Goal: Navigation & Orientation: Find specific page/section

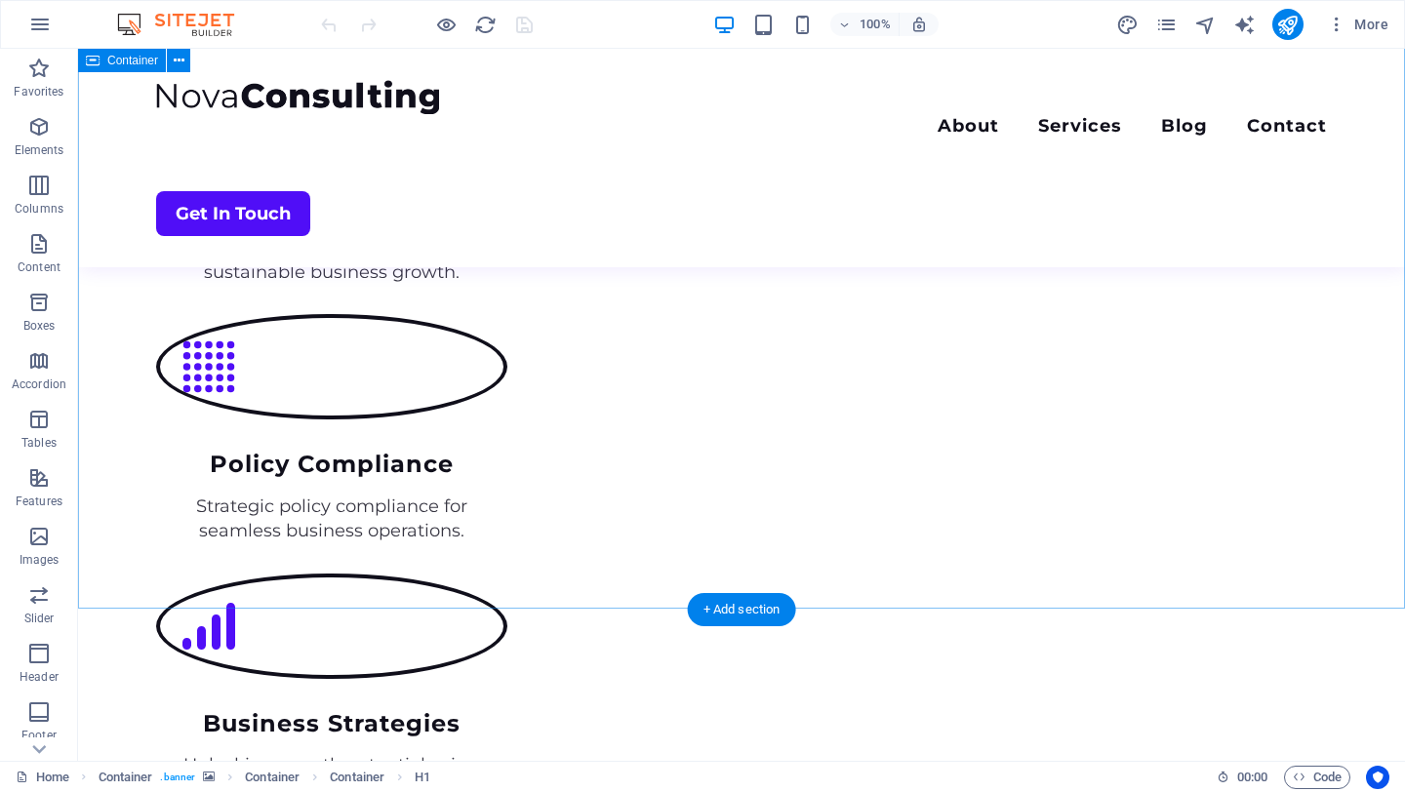
scroll to position [2976, 0]
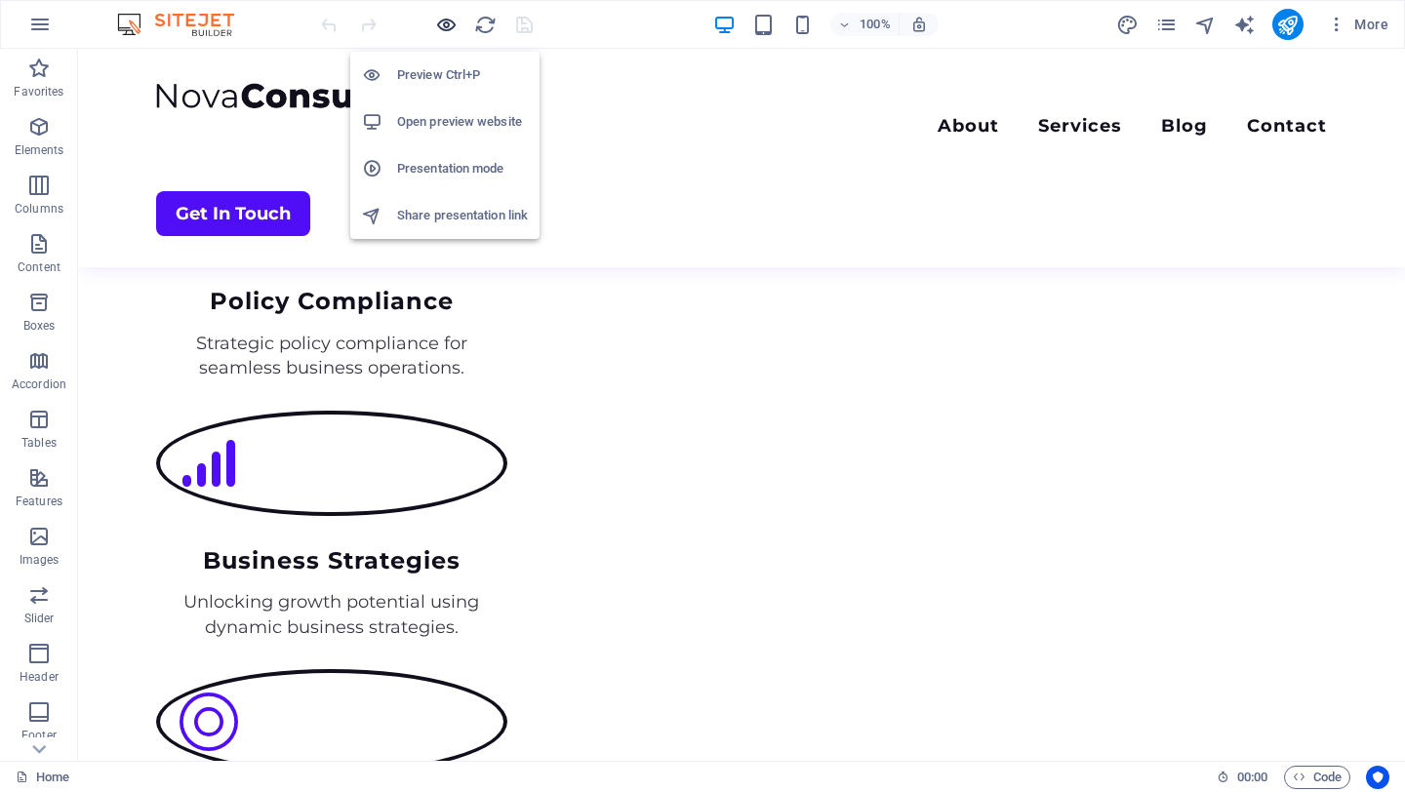
click at [445, 30] on icon "button" at bounding box center [446, 25] width 22 height 22
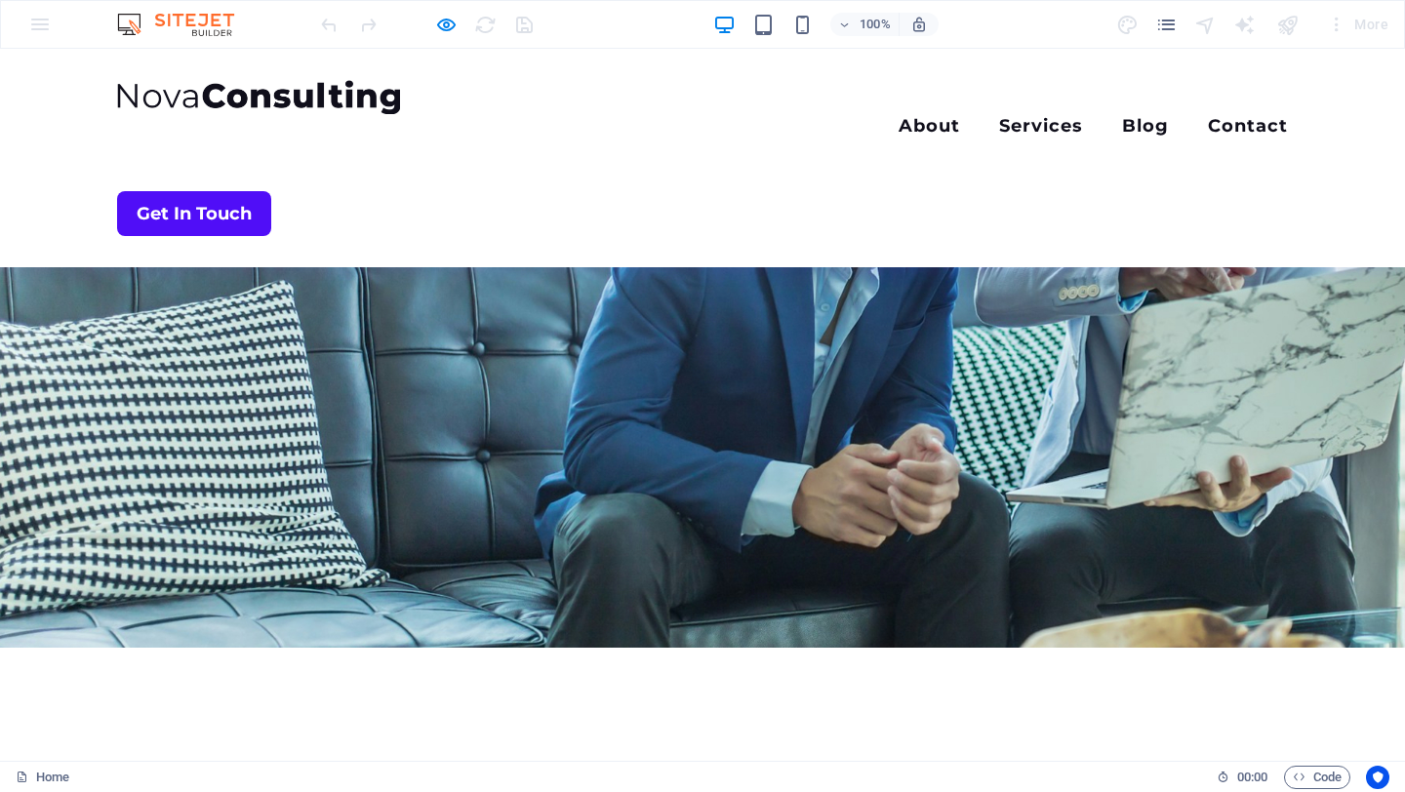
scroll to position [0, 0]
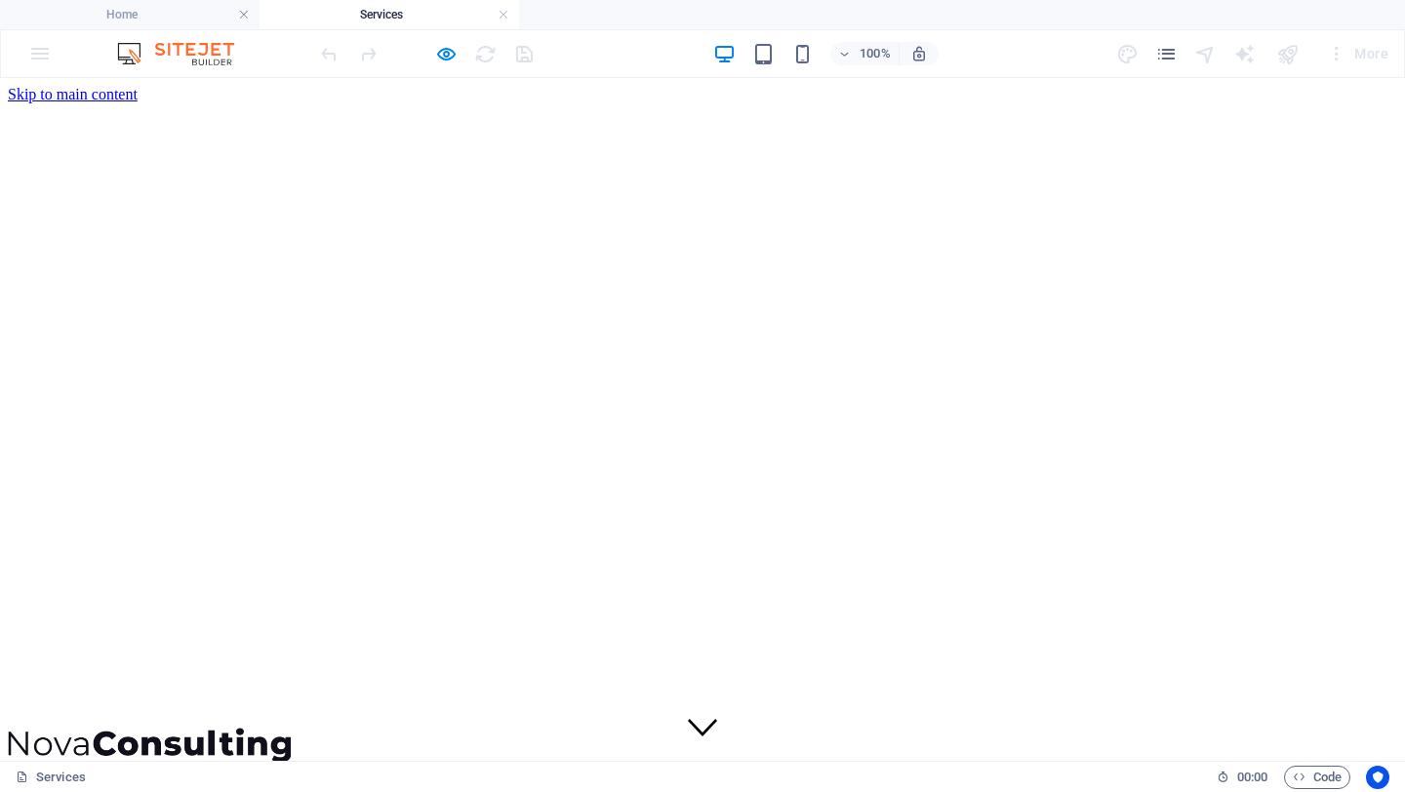
scroll to position [2048, 0]
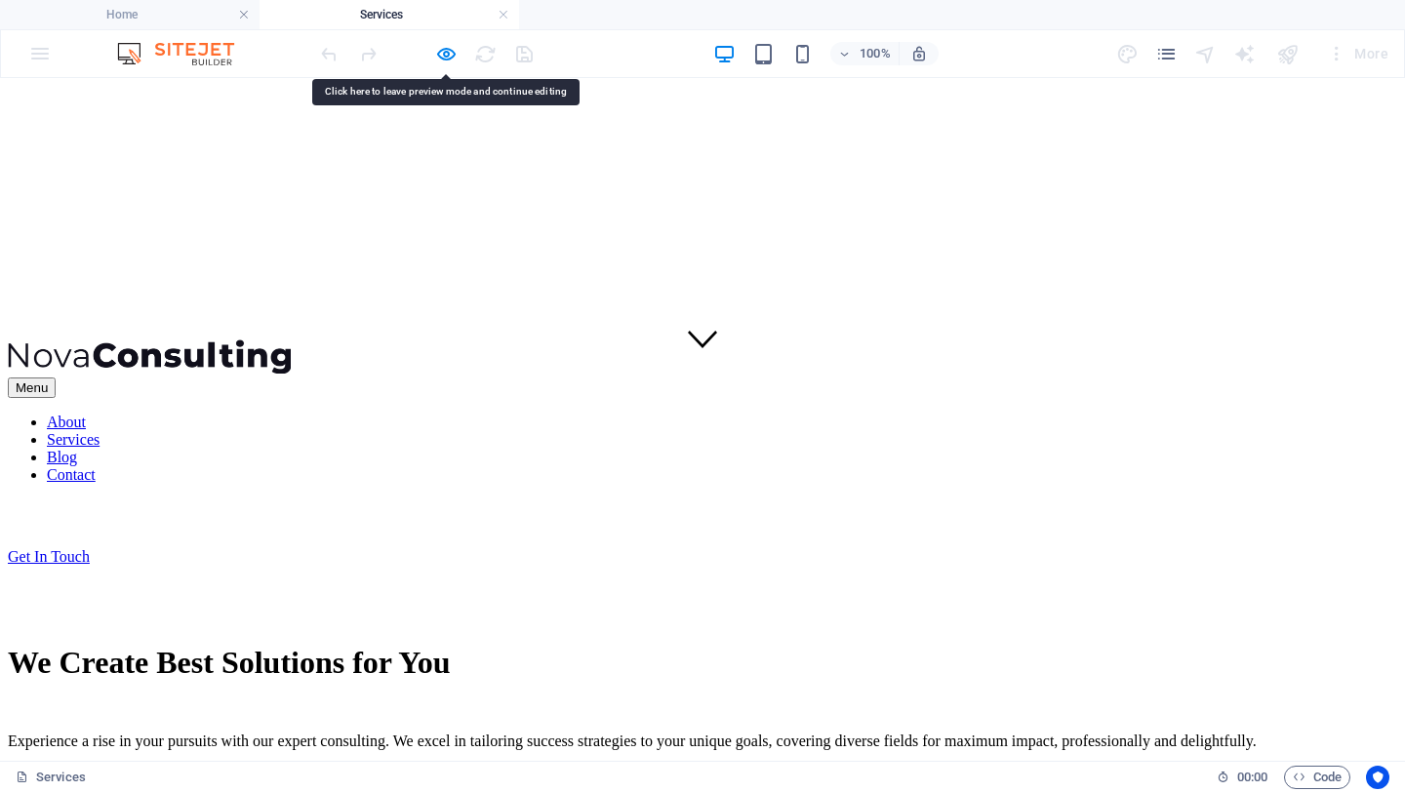
scroll to position [604, 0]
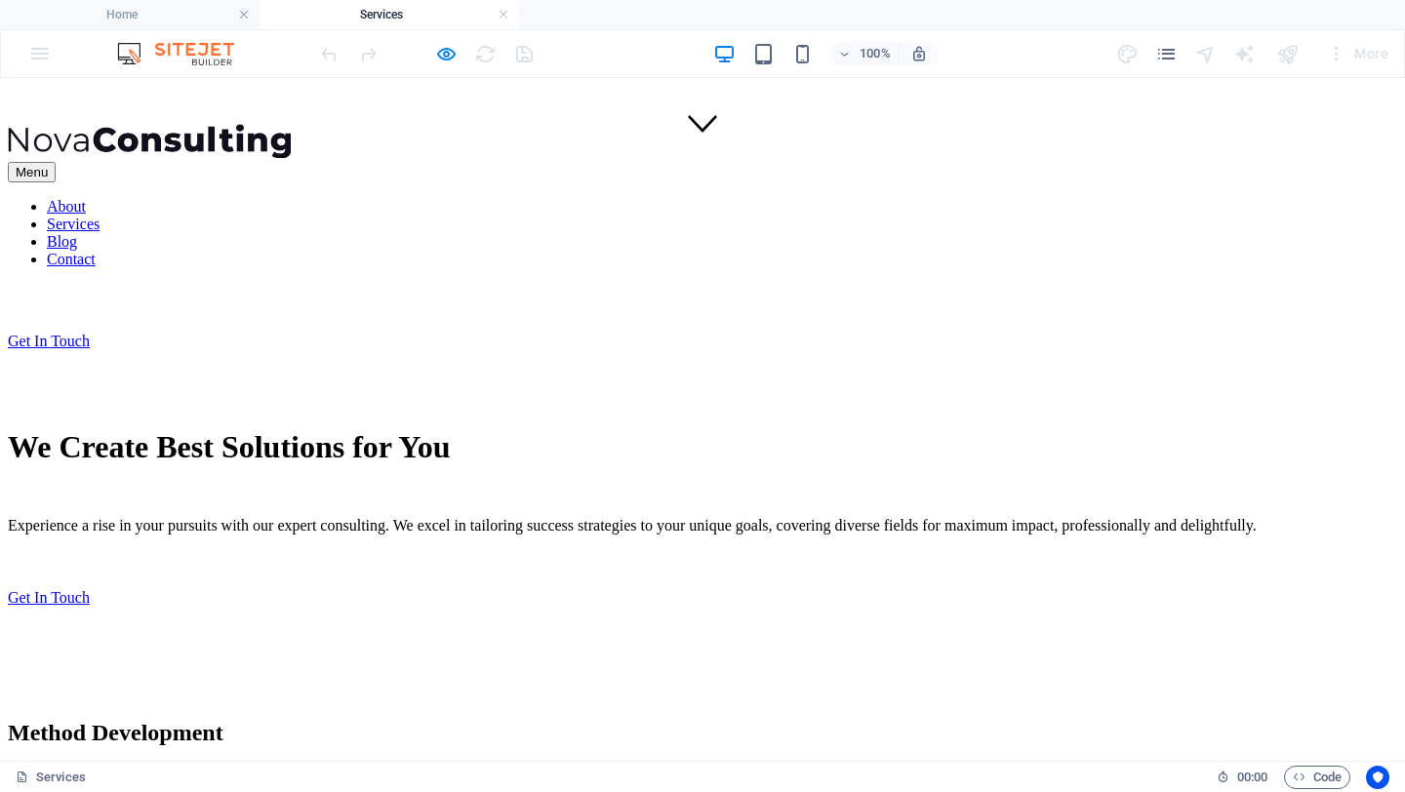
click at [742, 198] on nav "About Services Blog Contact" at bounding box center [702, 233] width 1389 height 70
click at [747, 198] on nav "About Services Blog Contact" at bounding box center [702, 233] width 1389 height 70
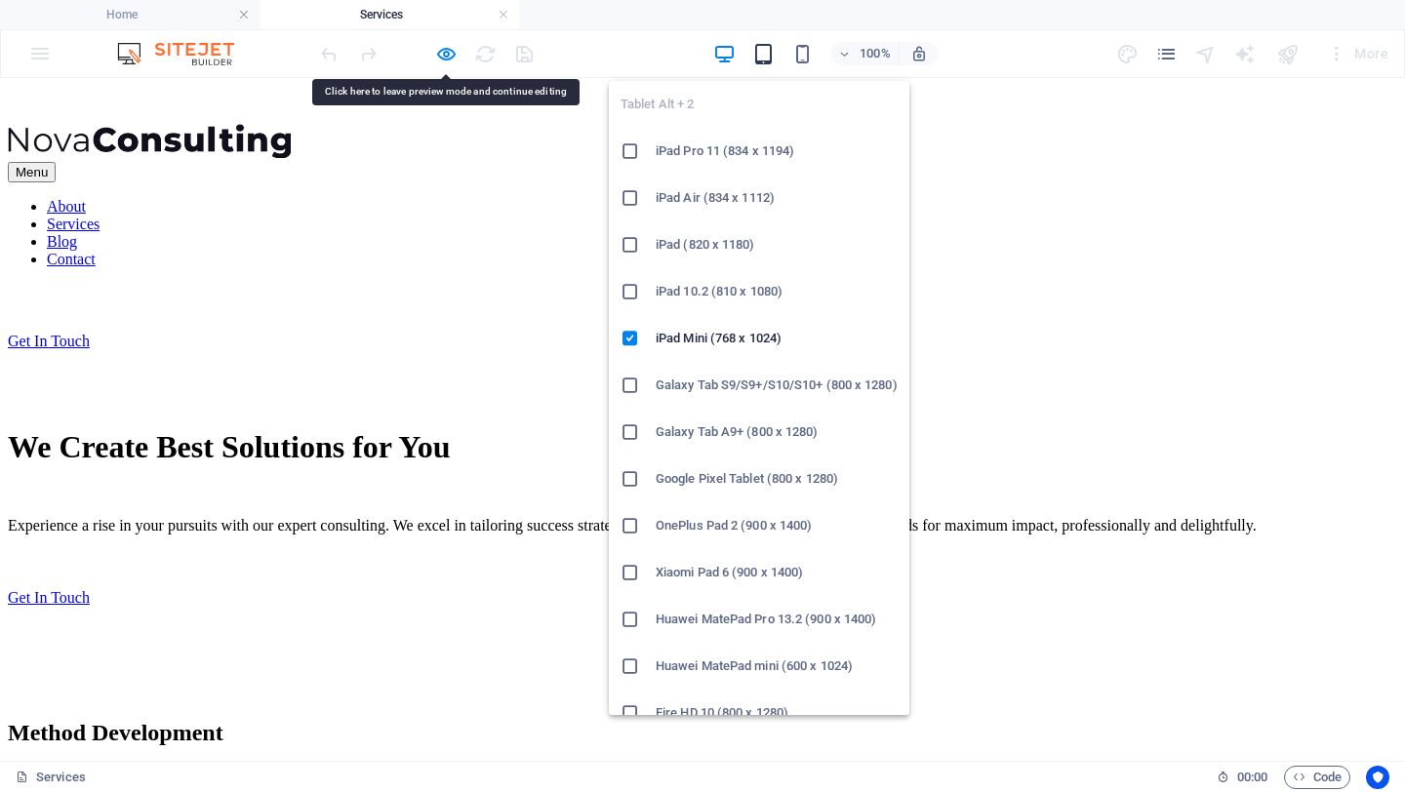
click at [764, 48] on icon "button" at bounding box center [763, 54] width 22 height 22
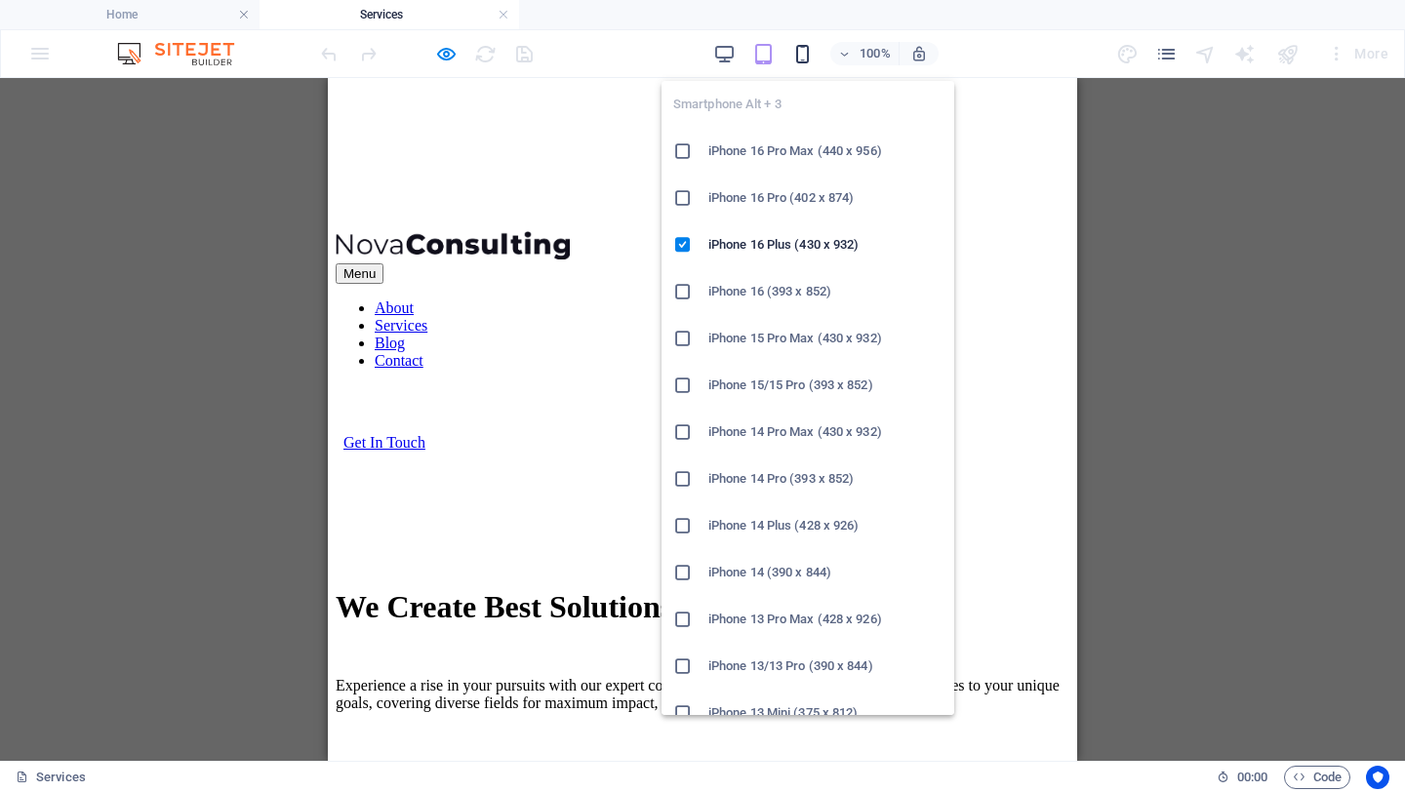
click at [804, 60] on icon "button" at bounding box center [802, 54] width 22 height 22
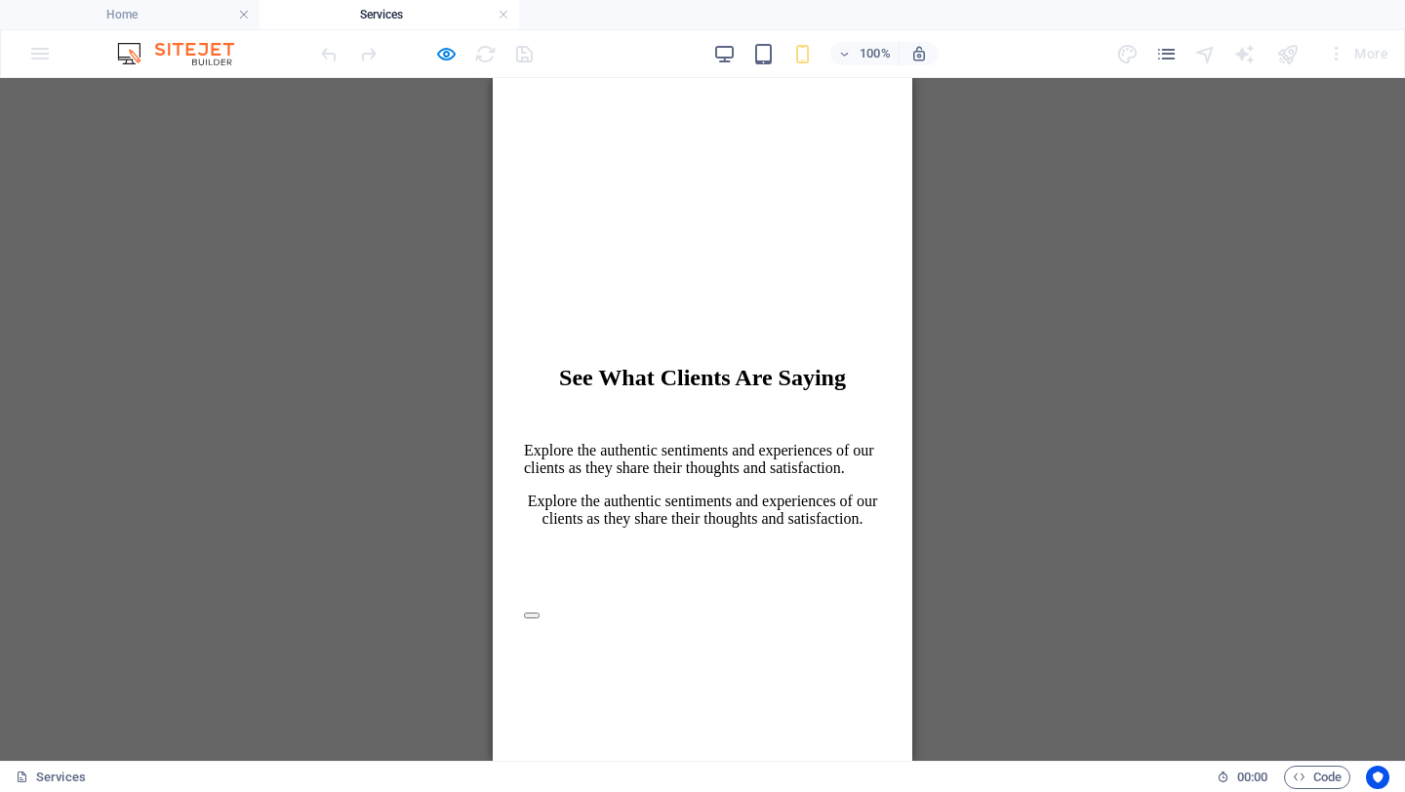
scroll to position [5447, 0]
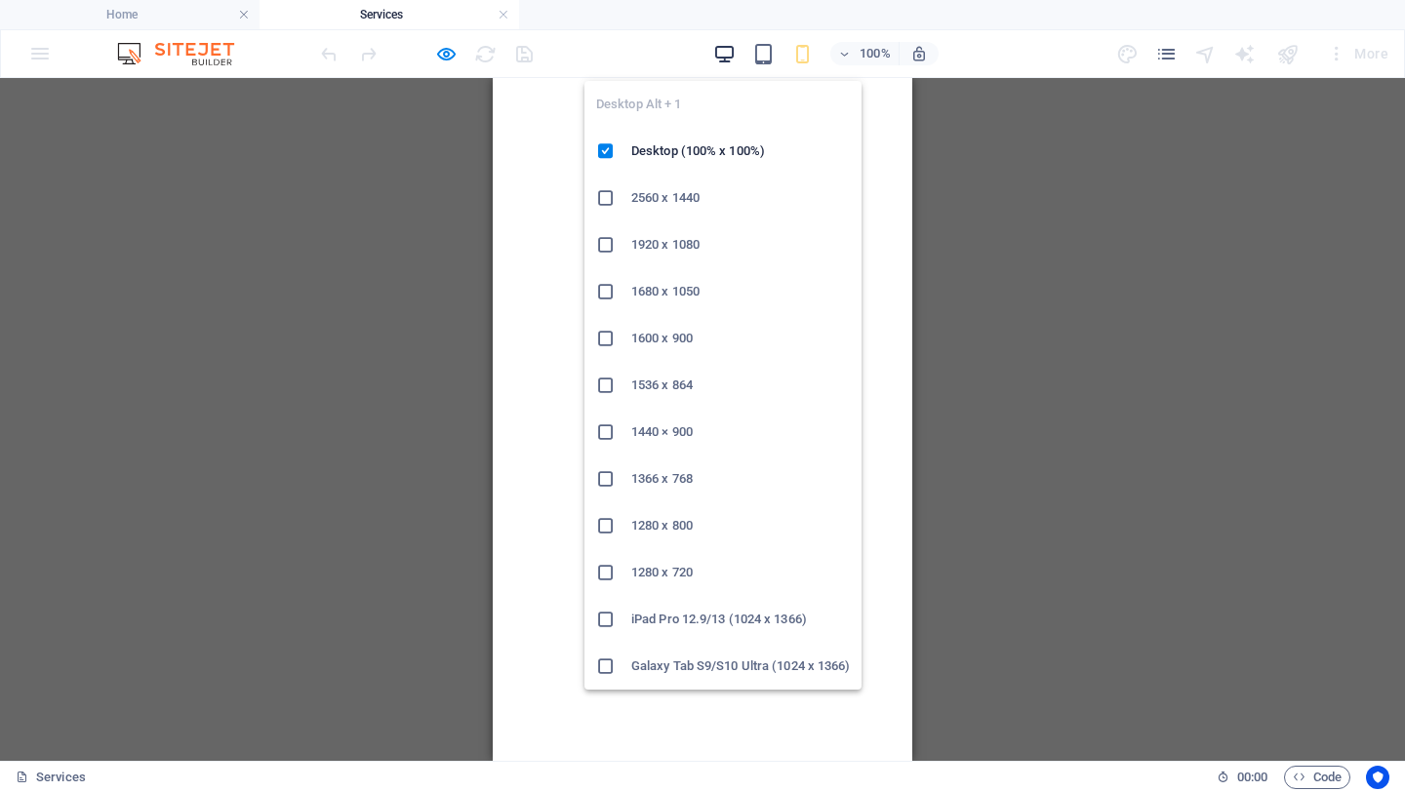
click at [717, 57] on icon "button" at bounding box center [724, 54] width 22 height 22
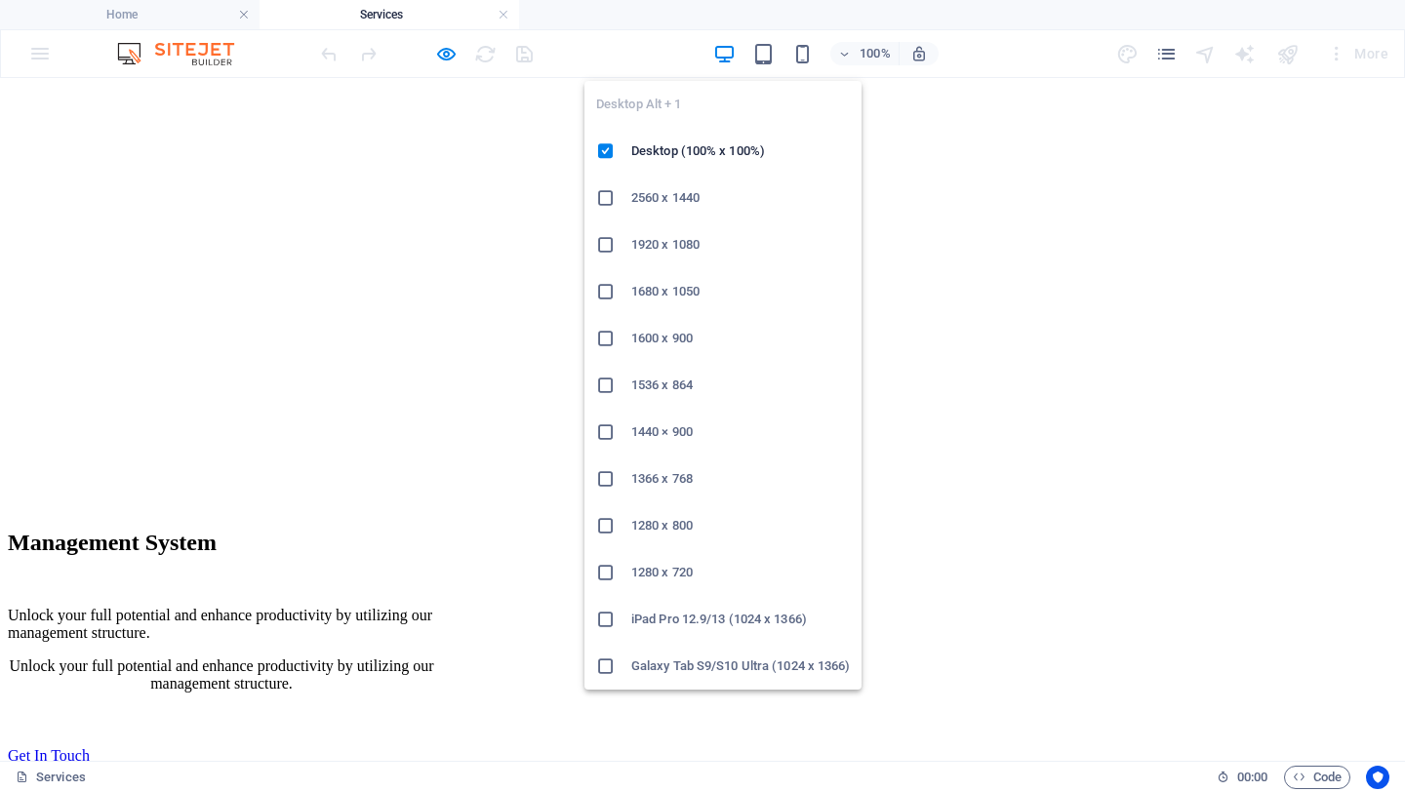
scroll to position [4448, 0]
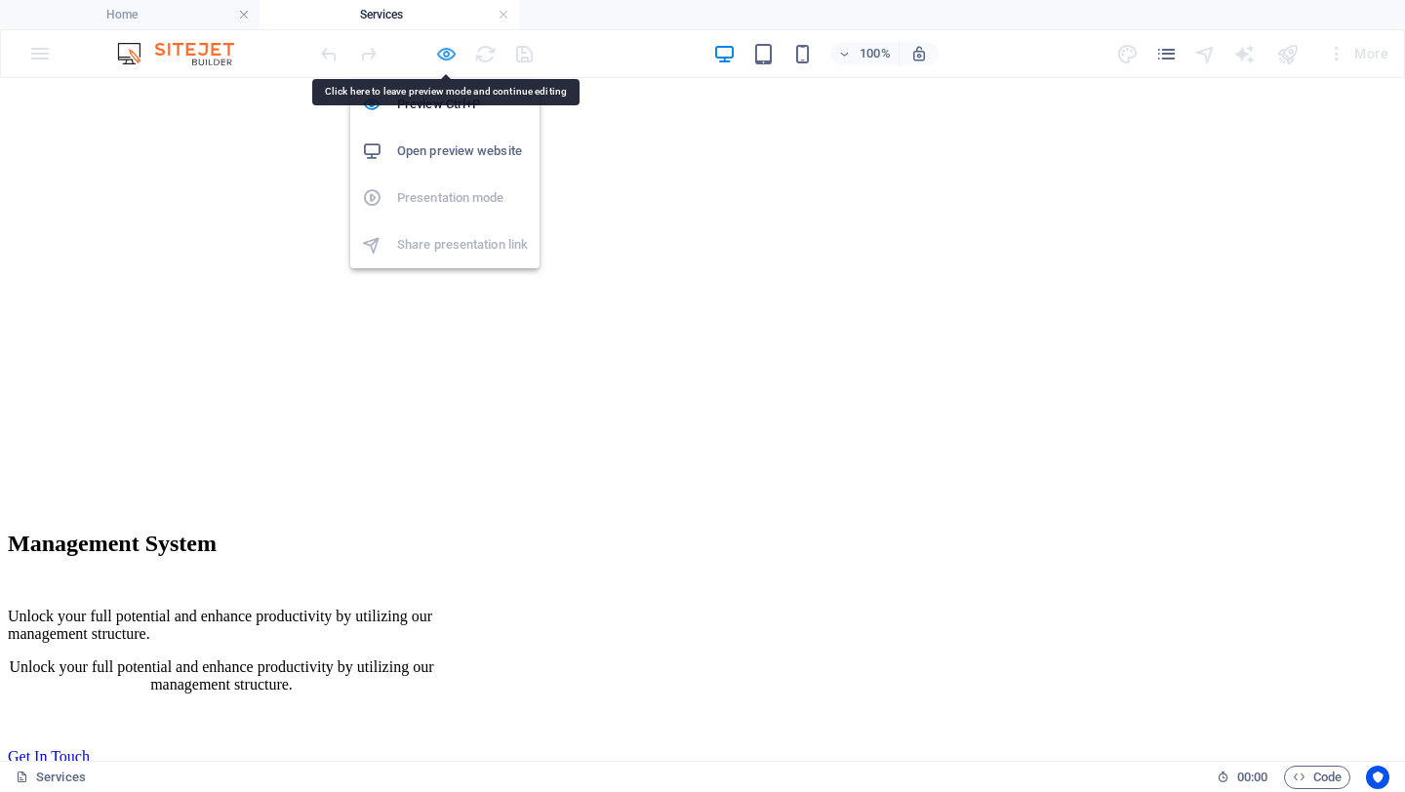
click at [450, 55] on icon "button" at bounding box center [446, 54] width 22 height 22
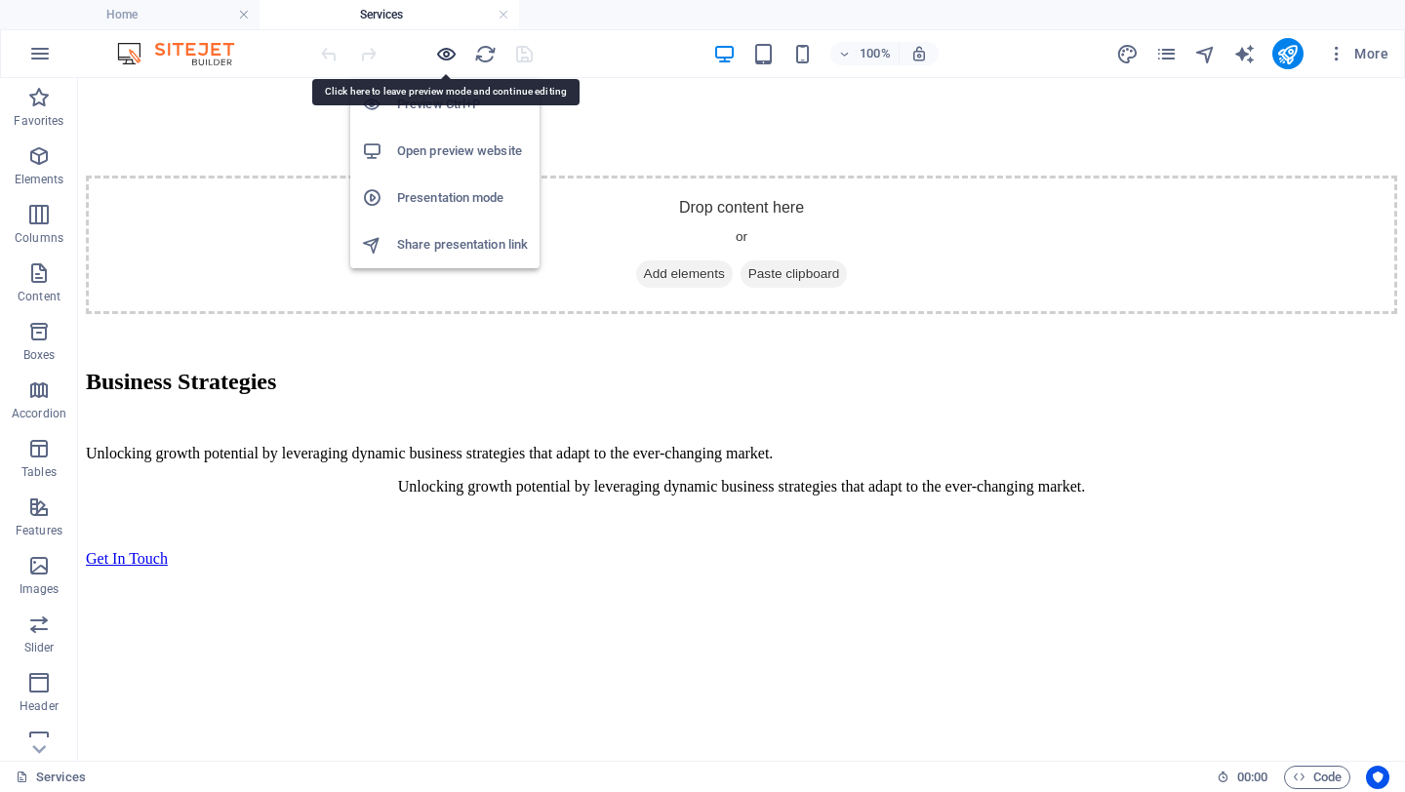
scroll to position [4411, 0]
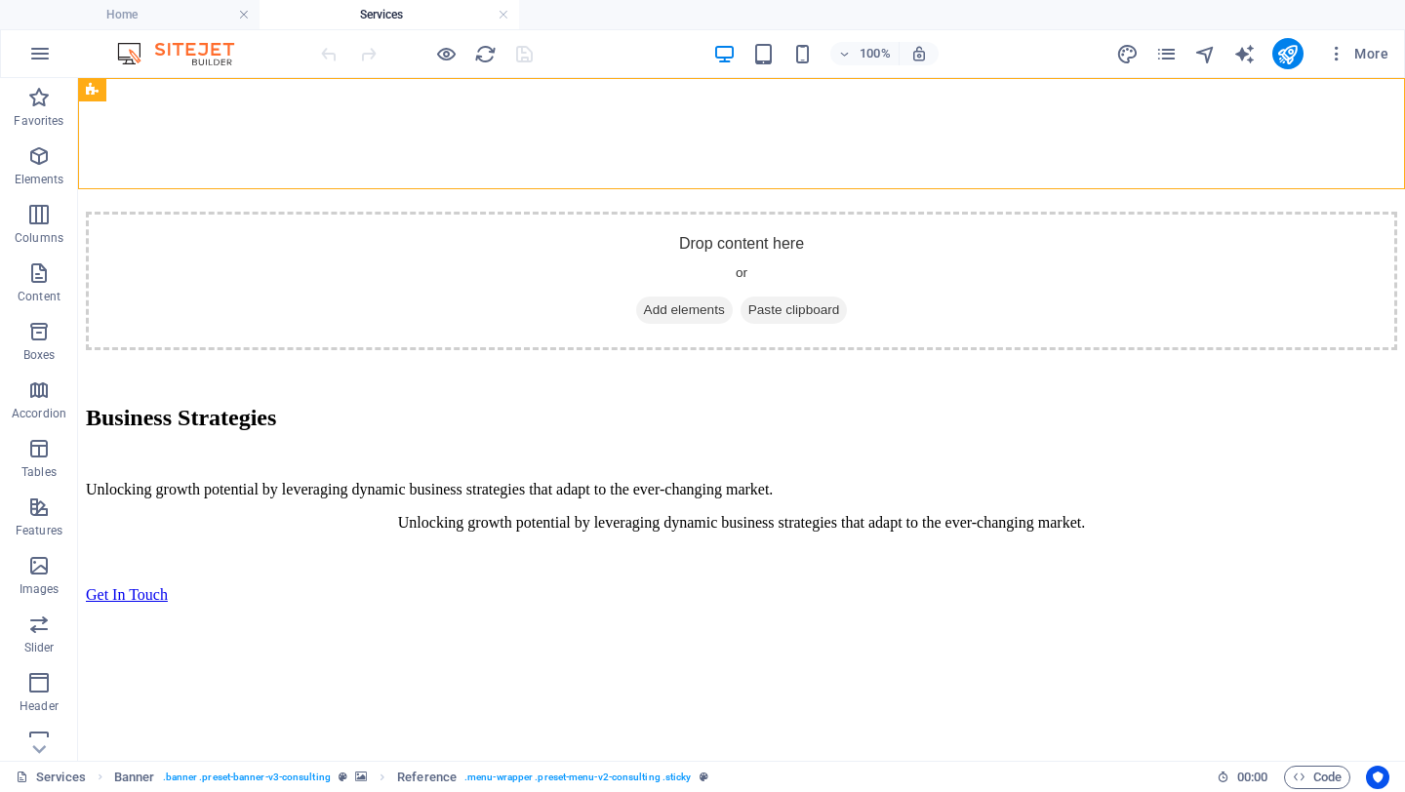
click at [483, 50] on icon "reload" at bounding box center [485, 54] width 22 height 22
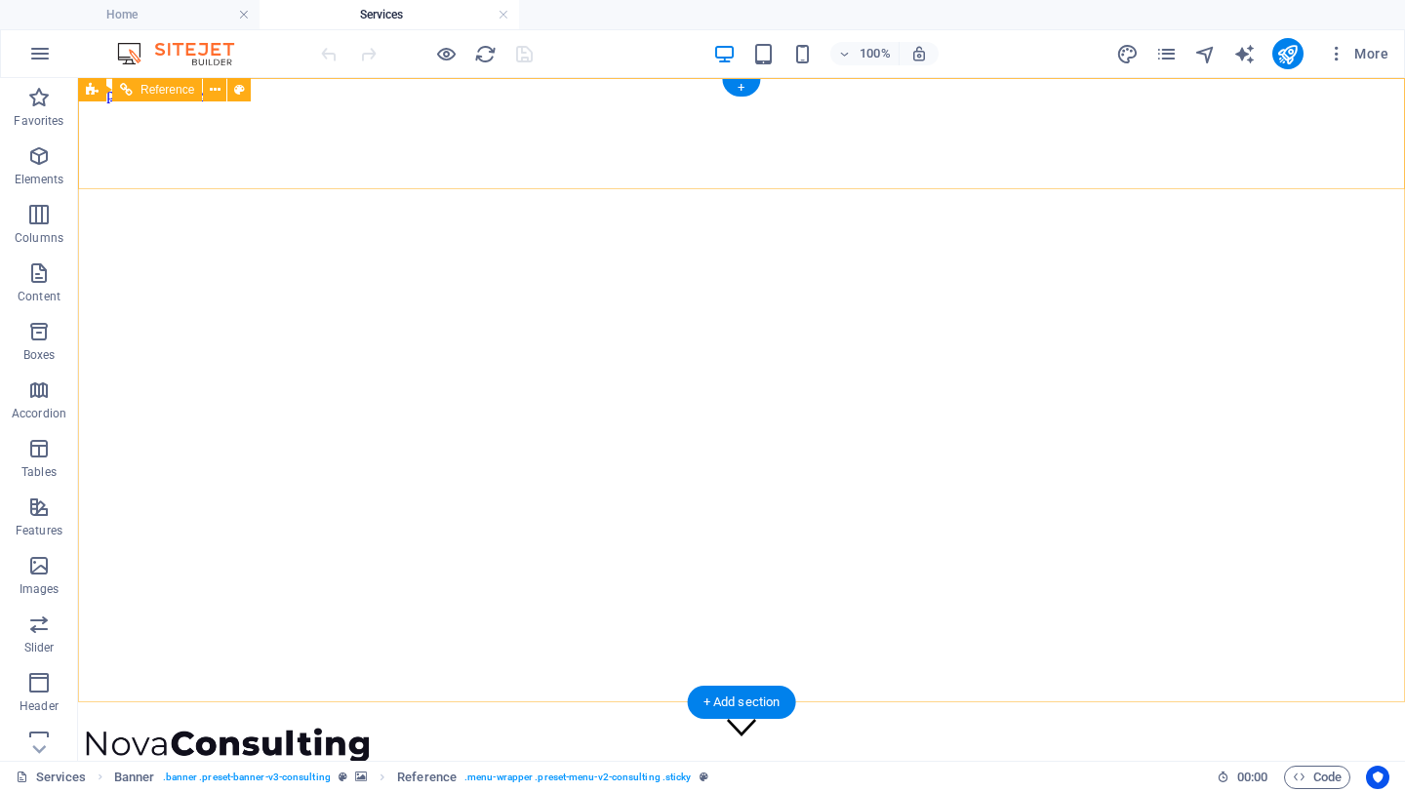
scroll to position [0, 0]
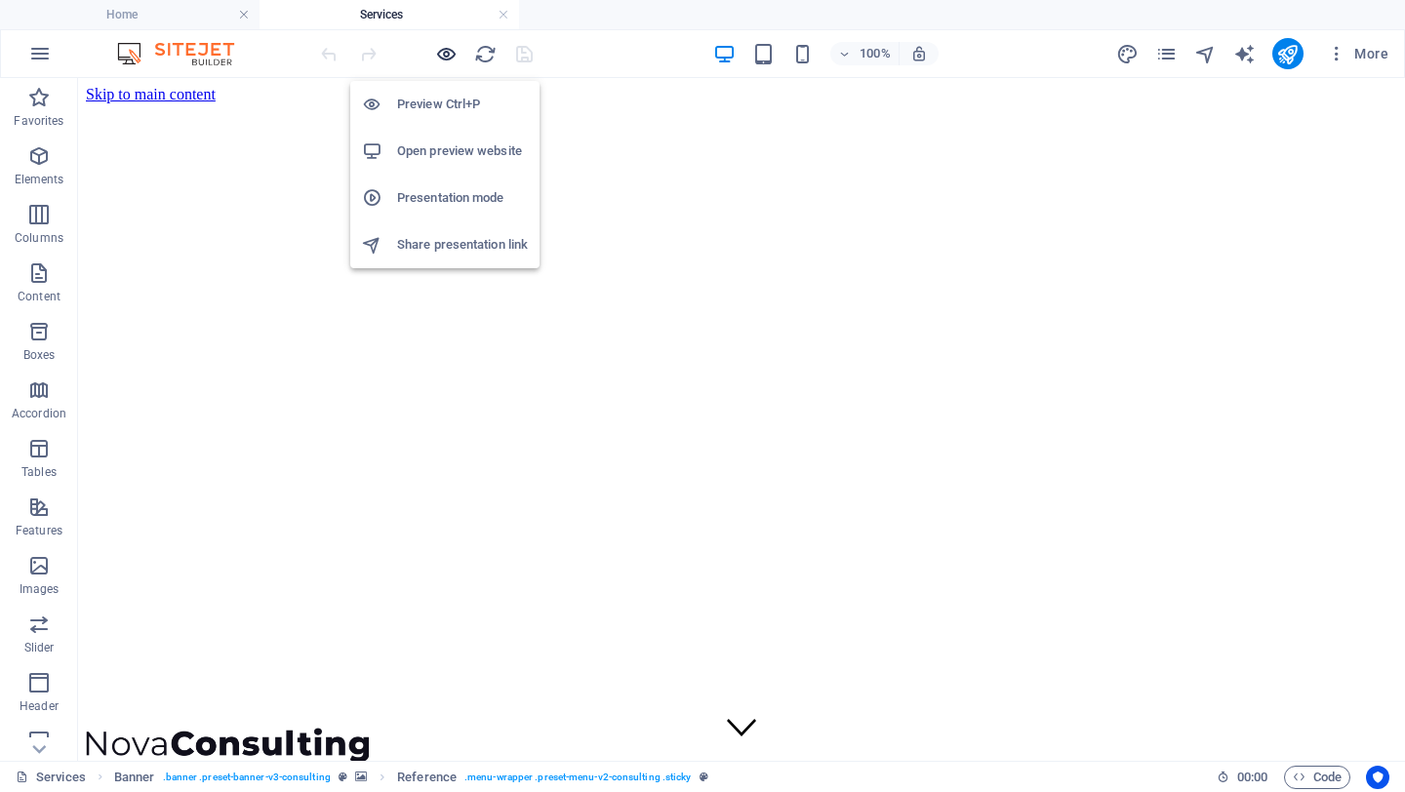
click at [445, 55] on icon "button" at bounding box center [446, 54] width 22 height 22
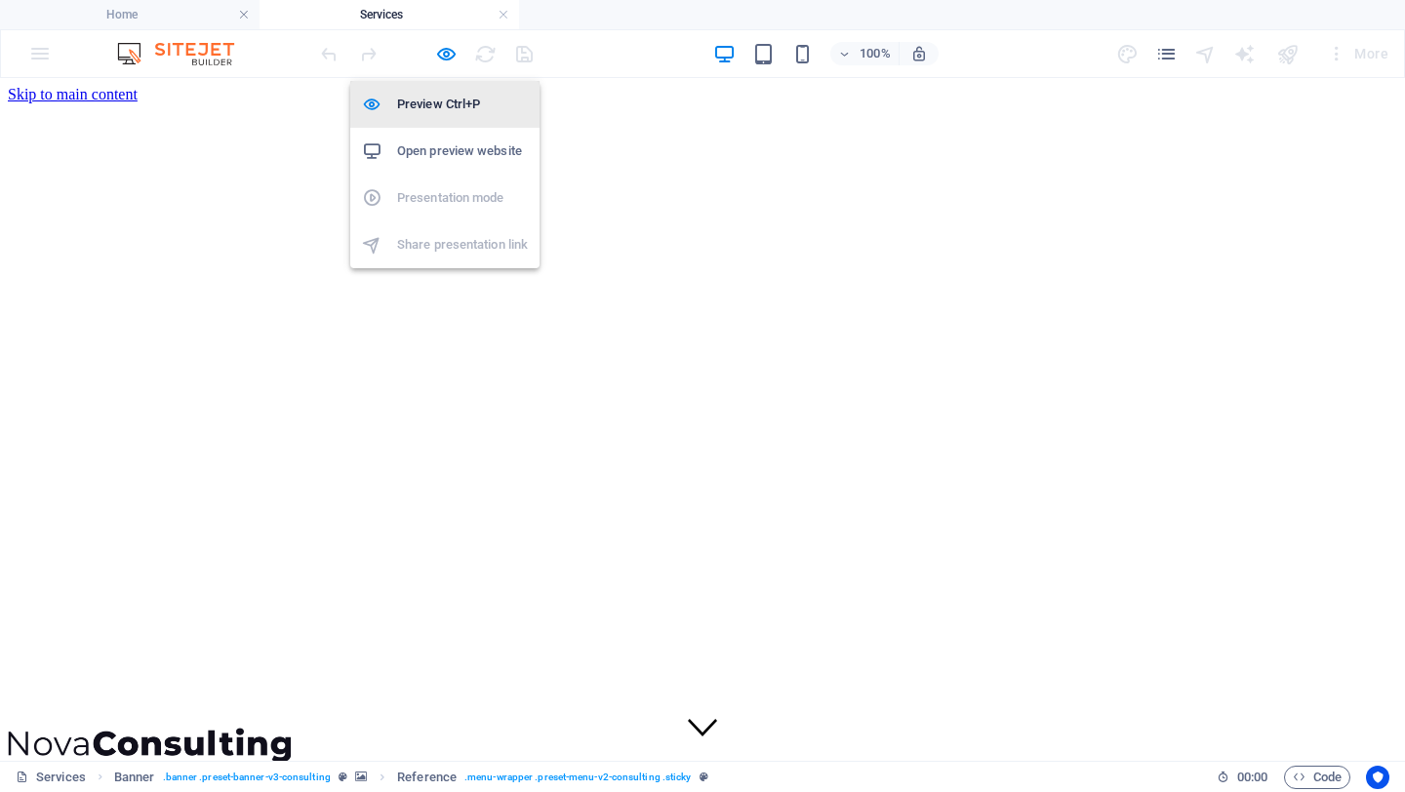
click at [452, 103] on h6 "Preview Ctrl+P" at bounding box center [462, 104] width 131 height 23
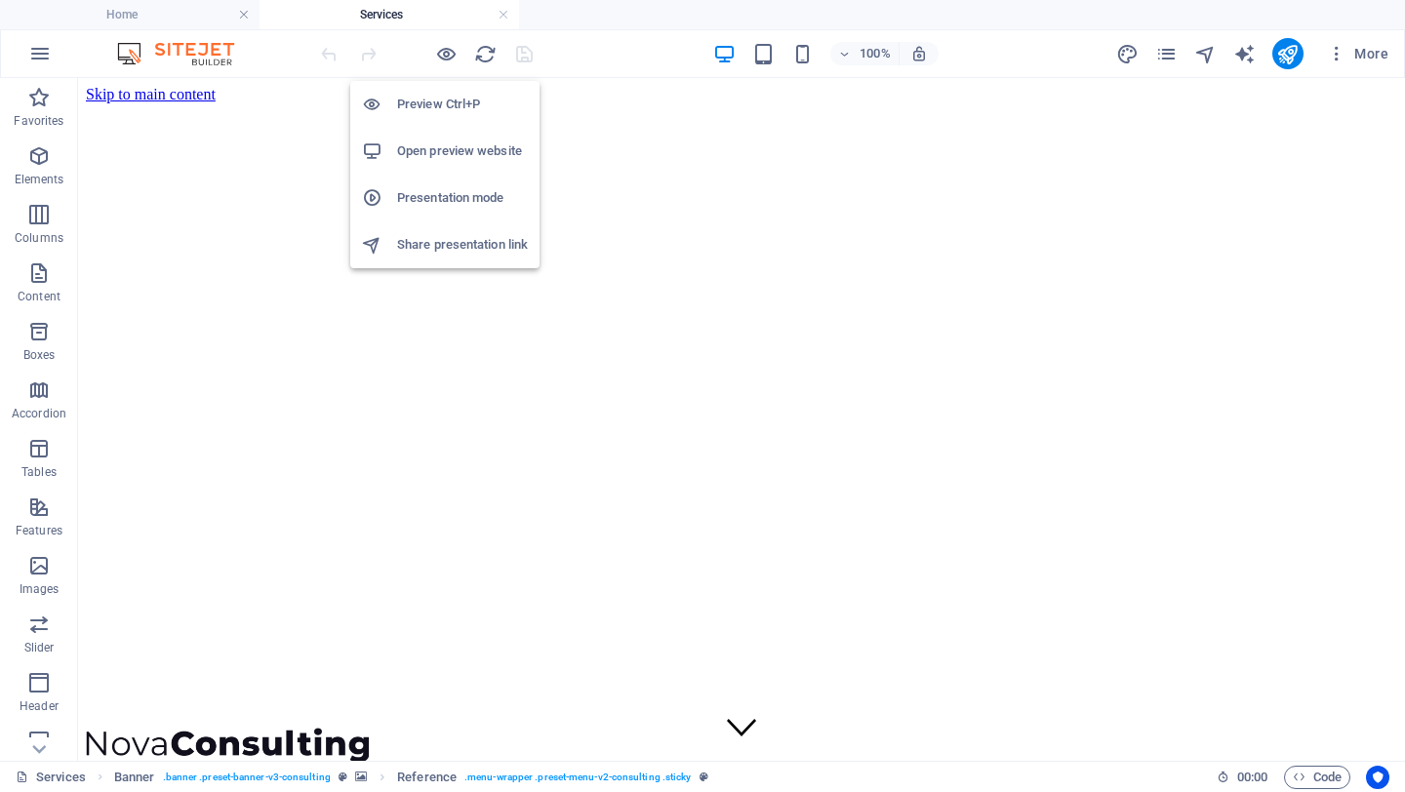
click at [462, 109] on h6 "Preview Ctrl+P" at bounding box center [462, 104] width 131 height 23
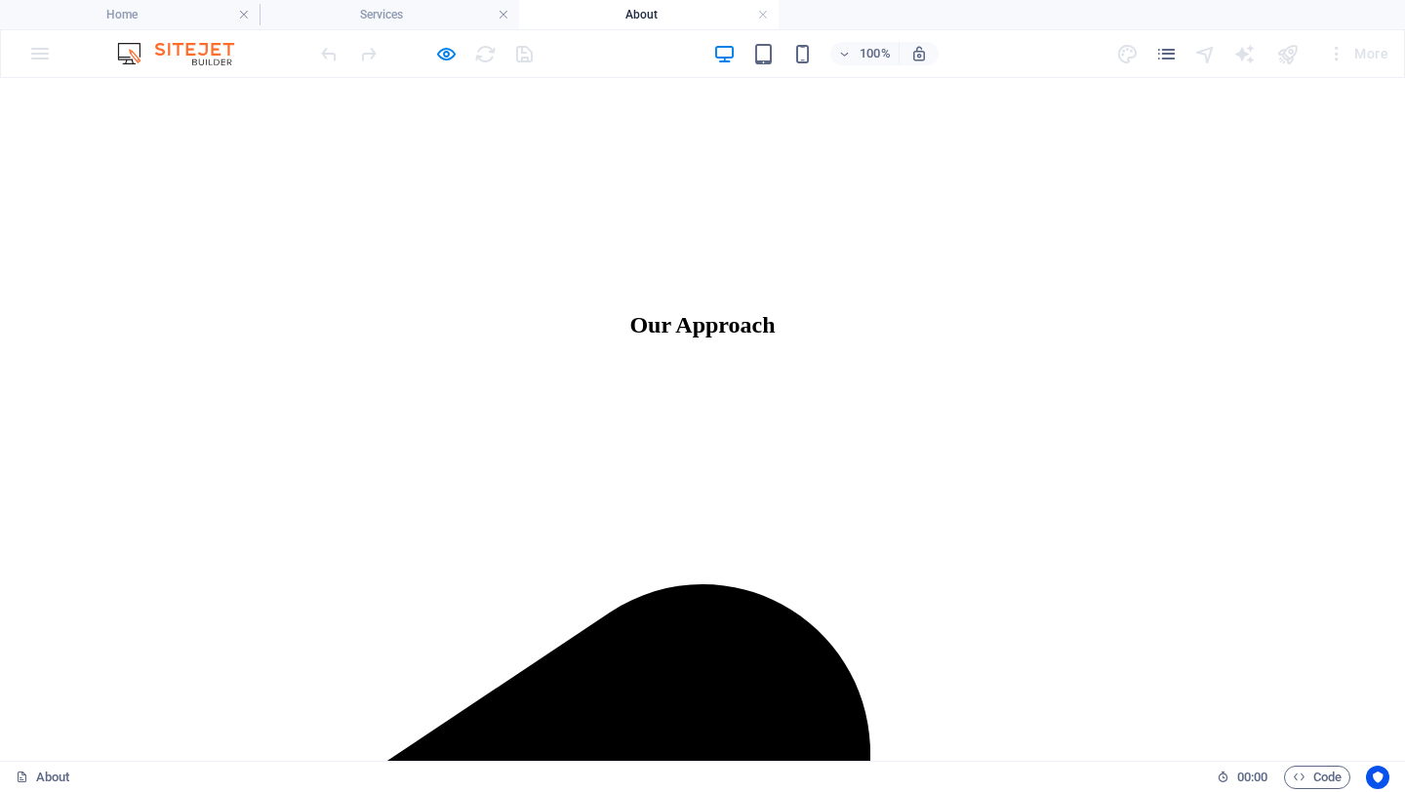
scroll to position [1279, 0]
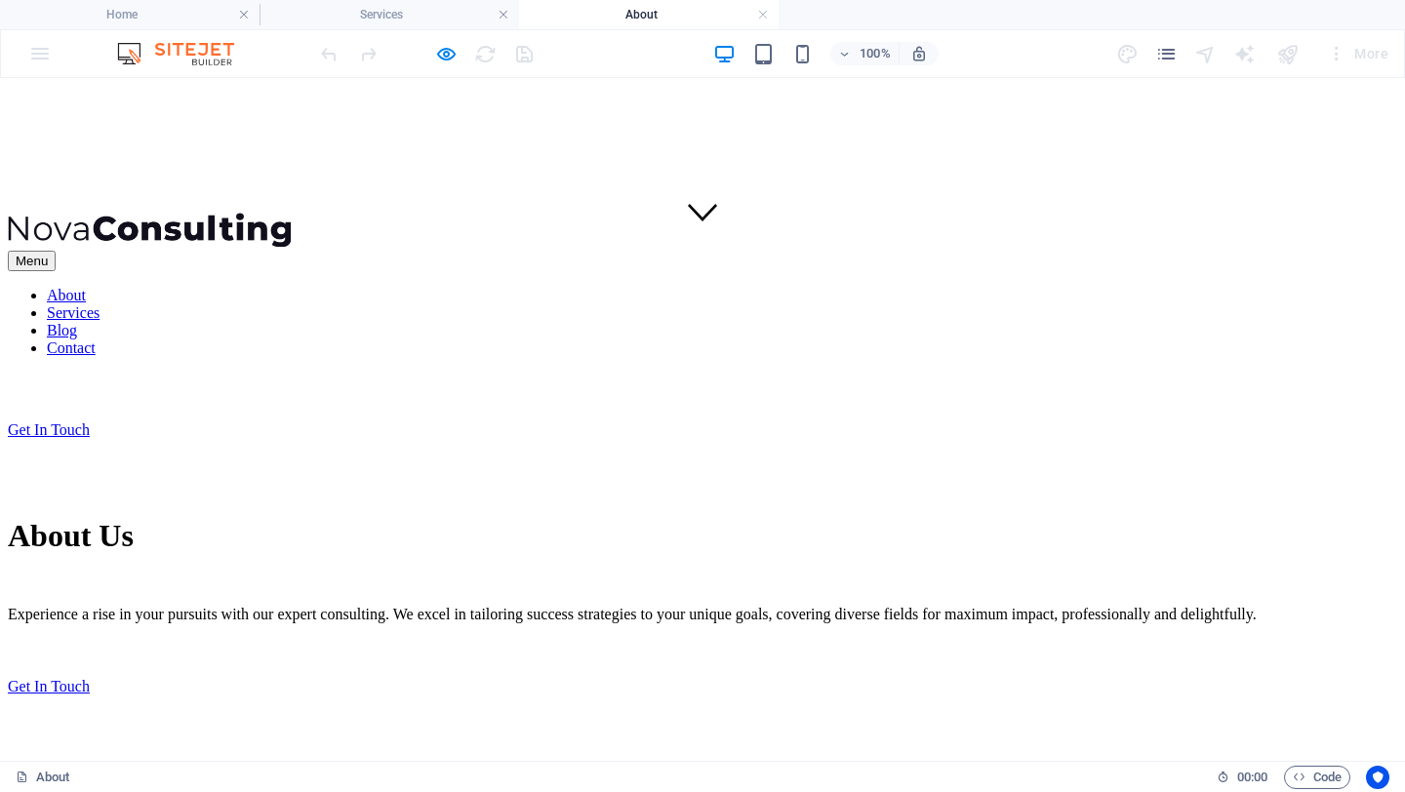
scroll to position [0, 0]
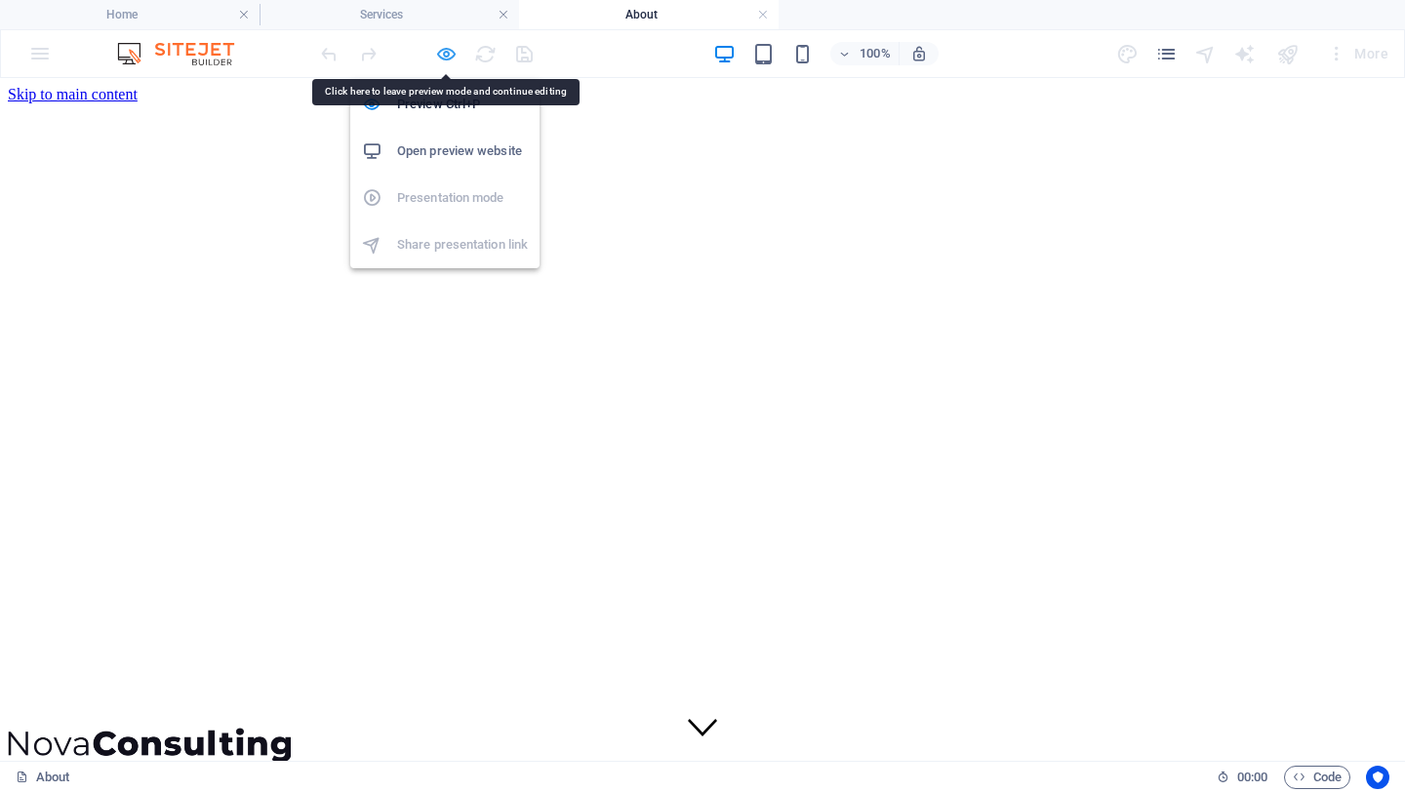
click at [450, 56] on icon "button" at bounding box center [446, 54] width 22 height 22
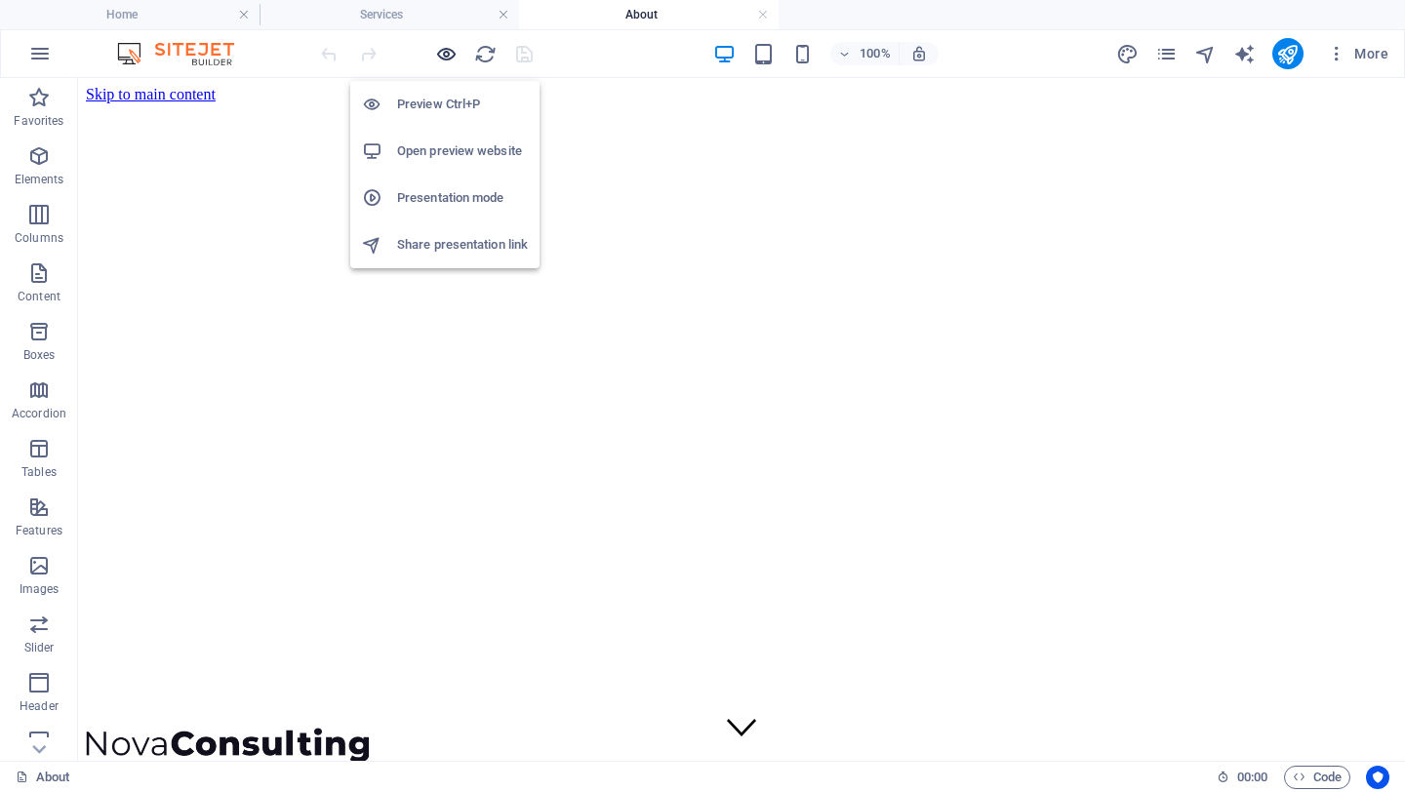
click at [448, 54] on icon "button" at bounding box center [446, 54] width 22 height 22
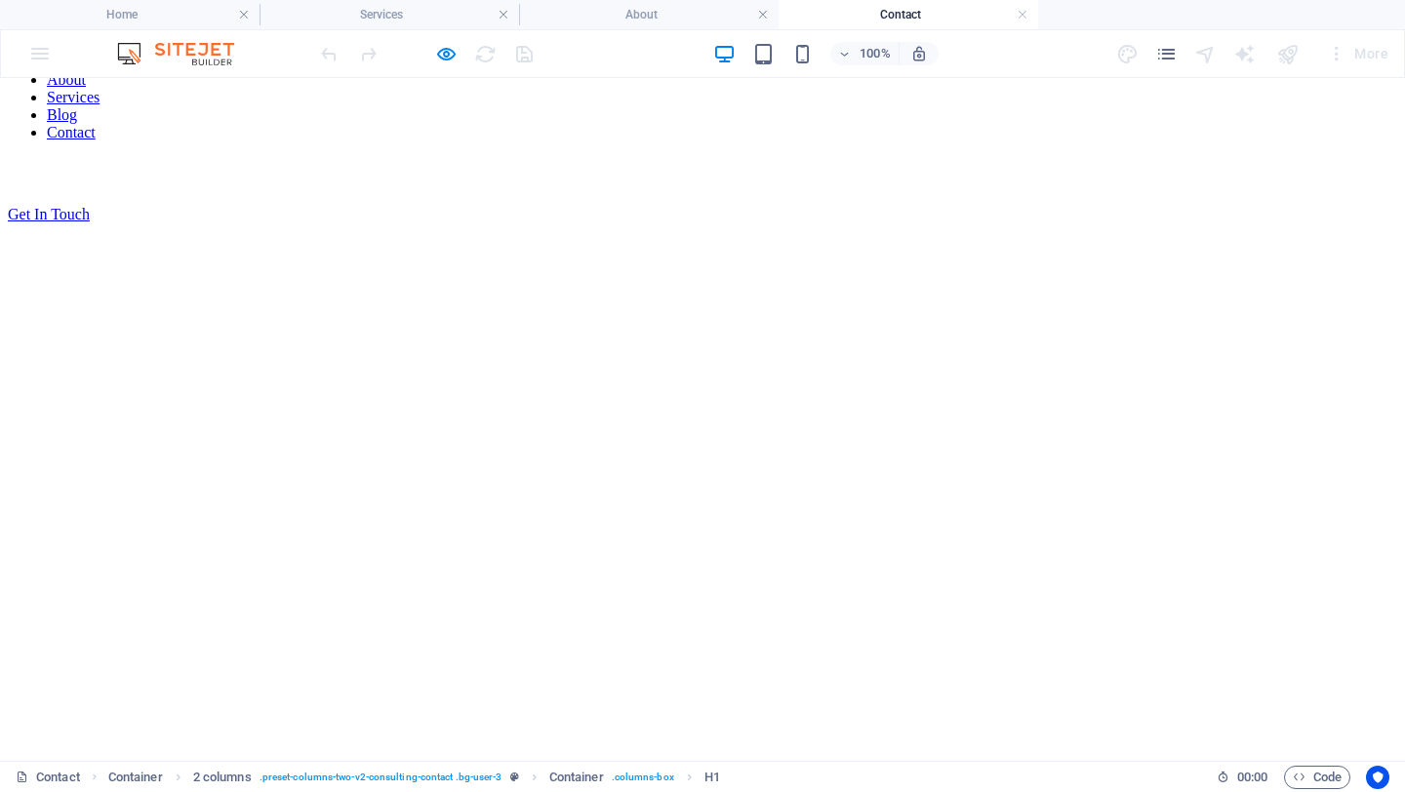
scroll to position [70, 0]
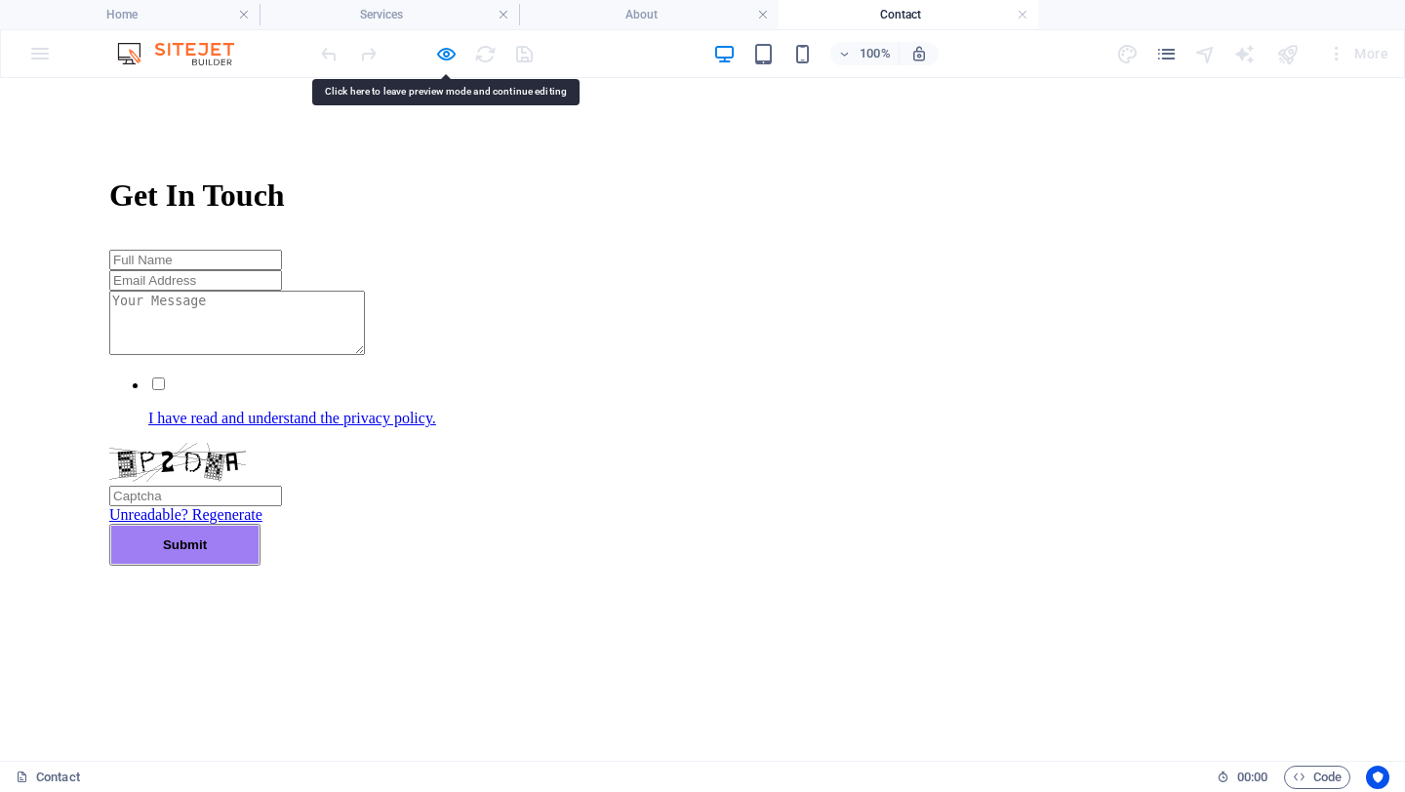
scroll to position [810, 0]
